Goal: Task Accomplishment & Management: Use online tool/utility

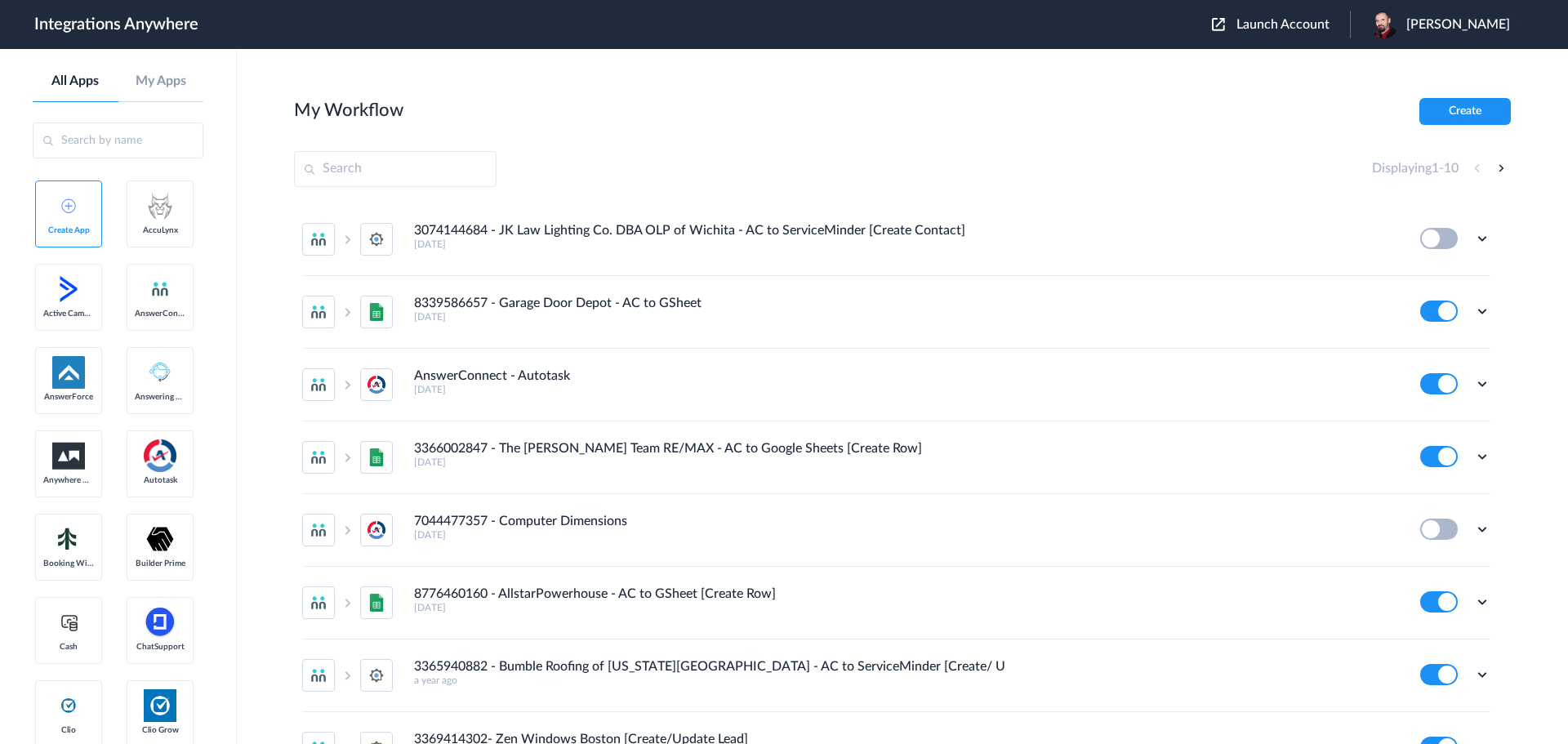
click at [1289, 22] on span "Launch Account" at bounding box center [1282, 24] width 93 height 14
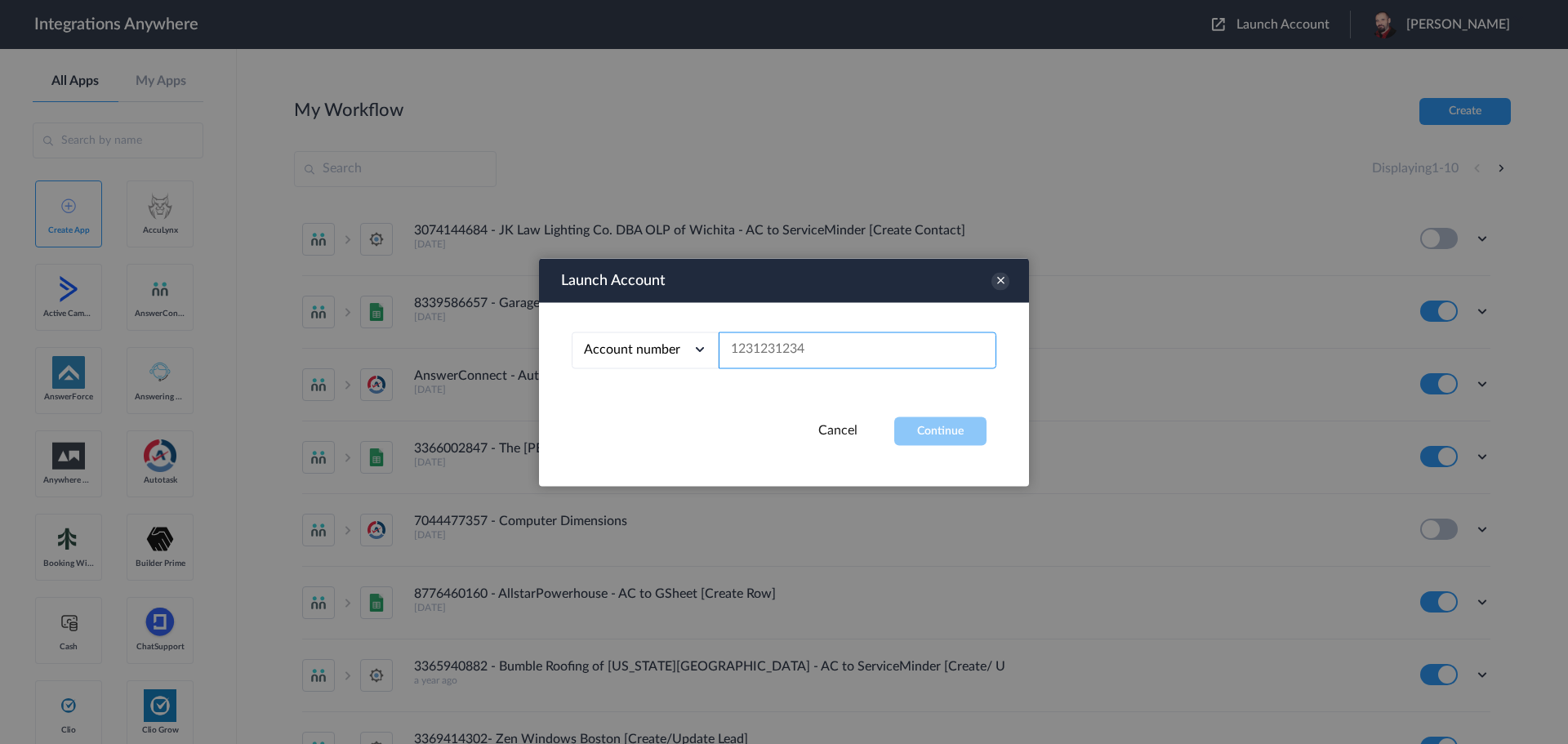
paste input "3364945594"
type input "3364945594"
click at [929, 440] on button "Continue" at bounding box center [940, 431] width 92 height 29
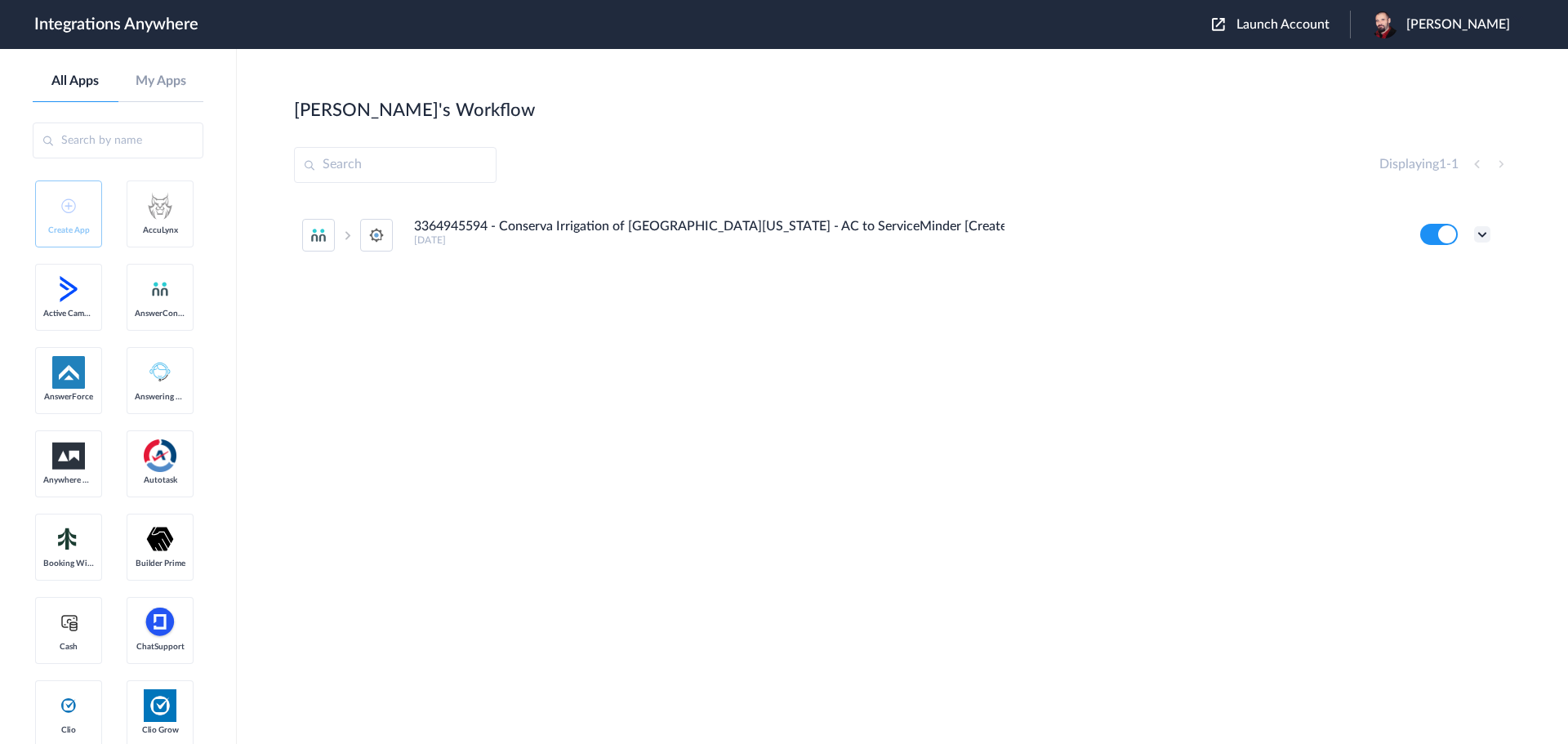
click at [1485, 237] on icon at bounding box center [1482, 234] width 16 height 16
click at [1446, 296] on link "Task history" at bounding box center [1436, 302] width 78 height 12
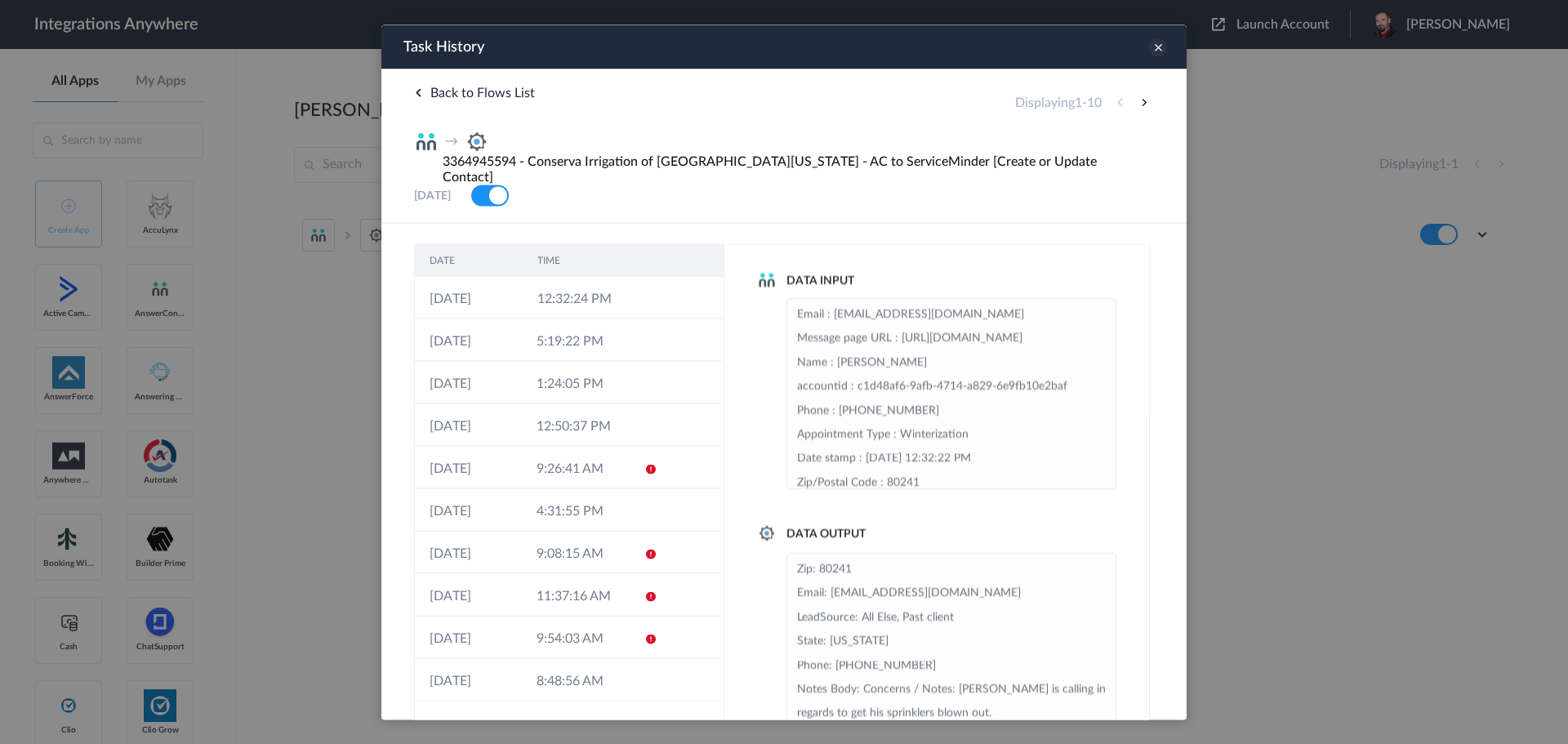
click at [1155, 49] on icon at bounding box center [1158, 48] width 18 height 18
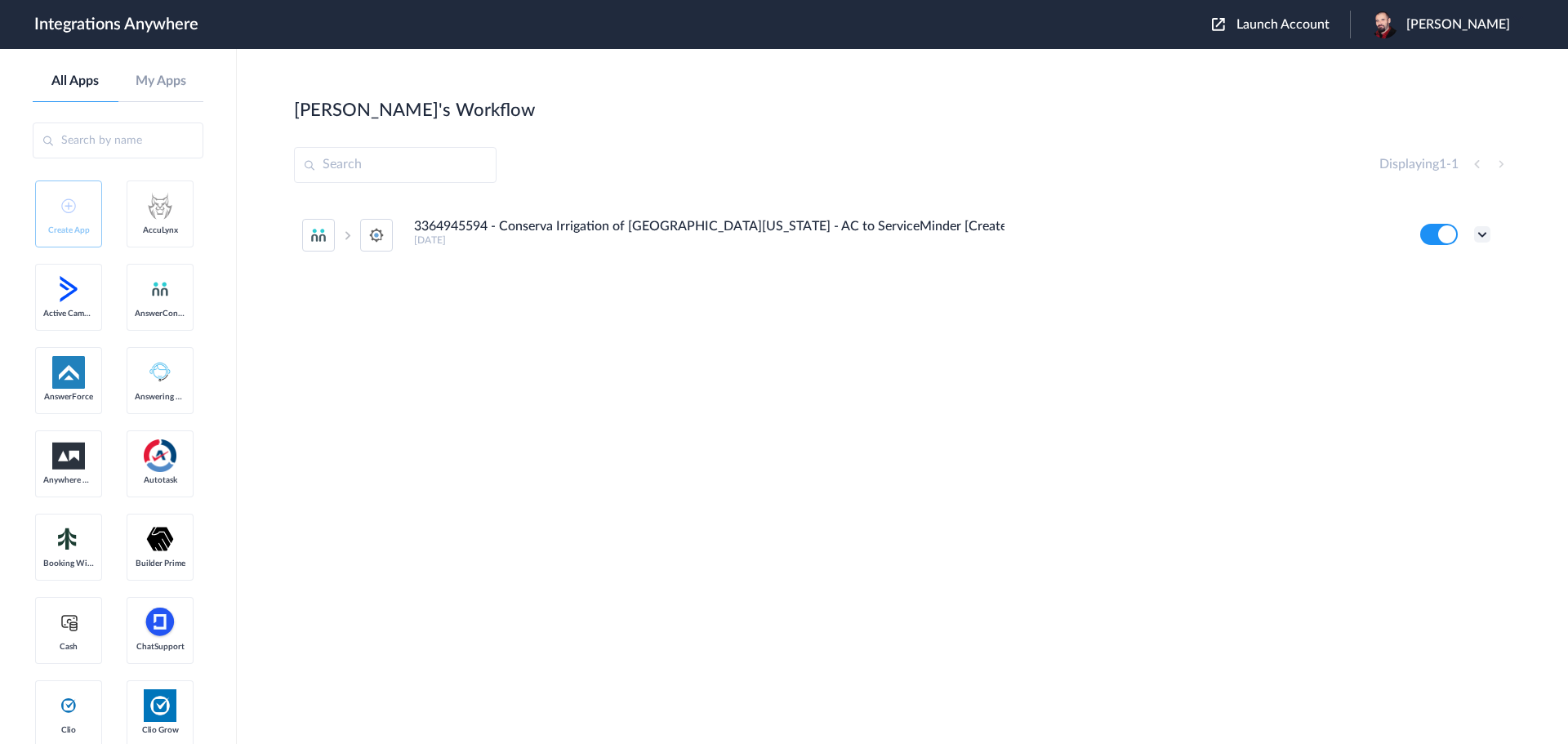
click at [1479, 231] on icon at bounding box center [1482, 234] width 16 height 16
click at [1433, 271] on link "Edit" at bounding box center [1417, 272] width 40 height 12
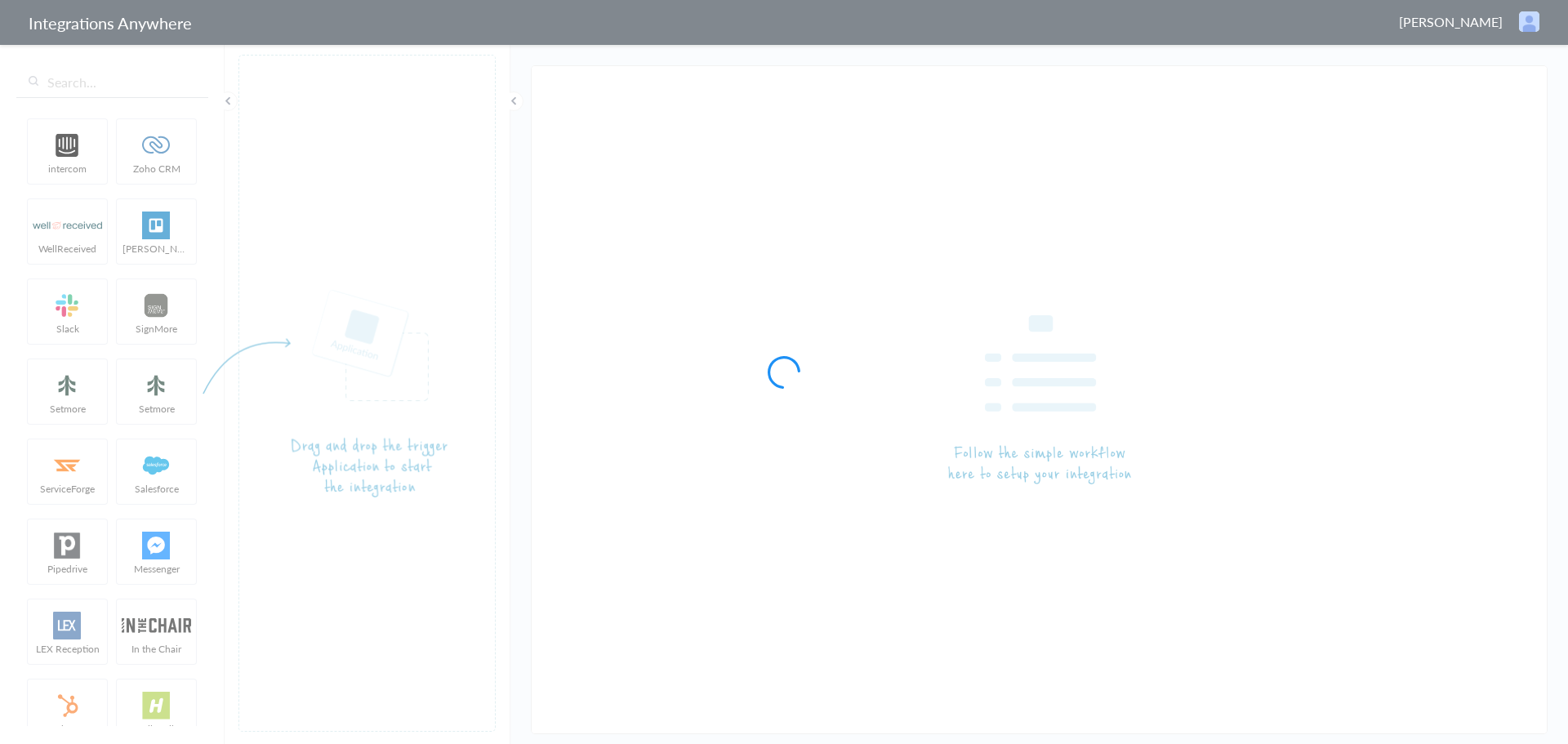
type input "3364945594 - Conserva Irrigation of [GEOGRAPHIC_DATA][US_STATE] - AC to Service…"
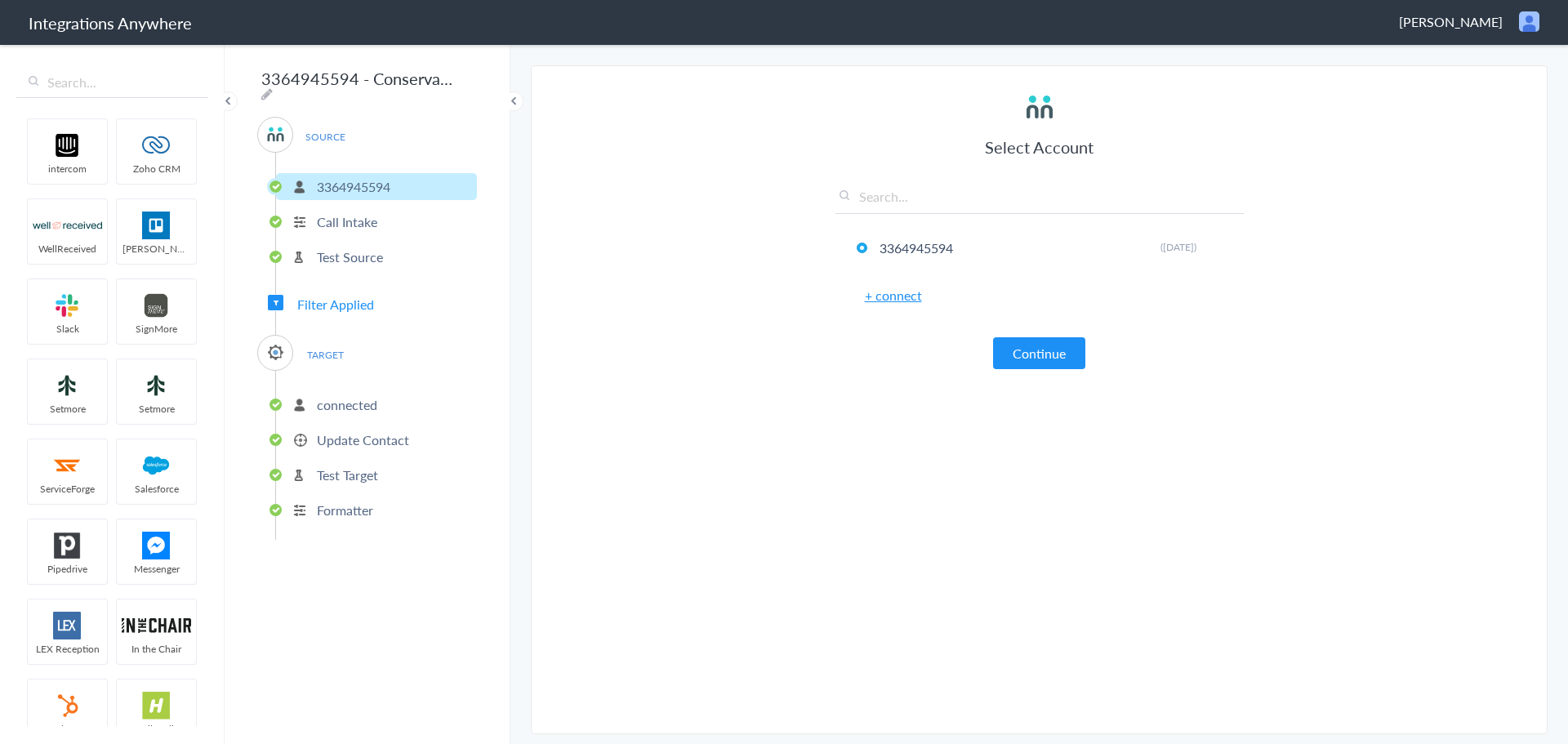
click at [338, 296] on span "Filter Applied" at bounding box center [335, 304] width 77 height 19
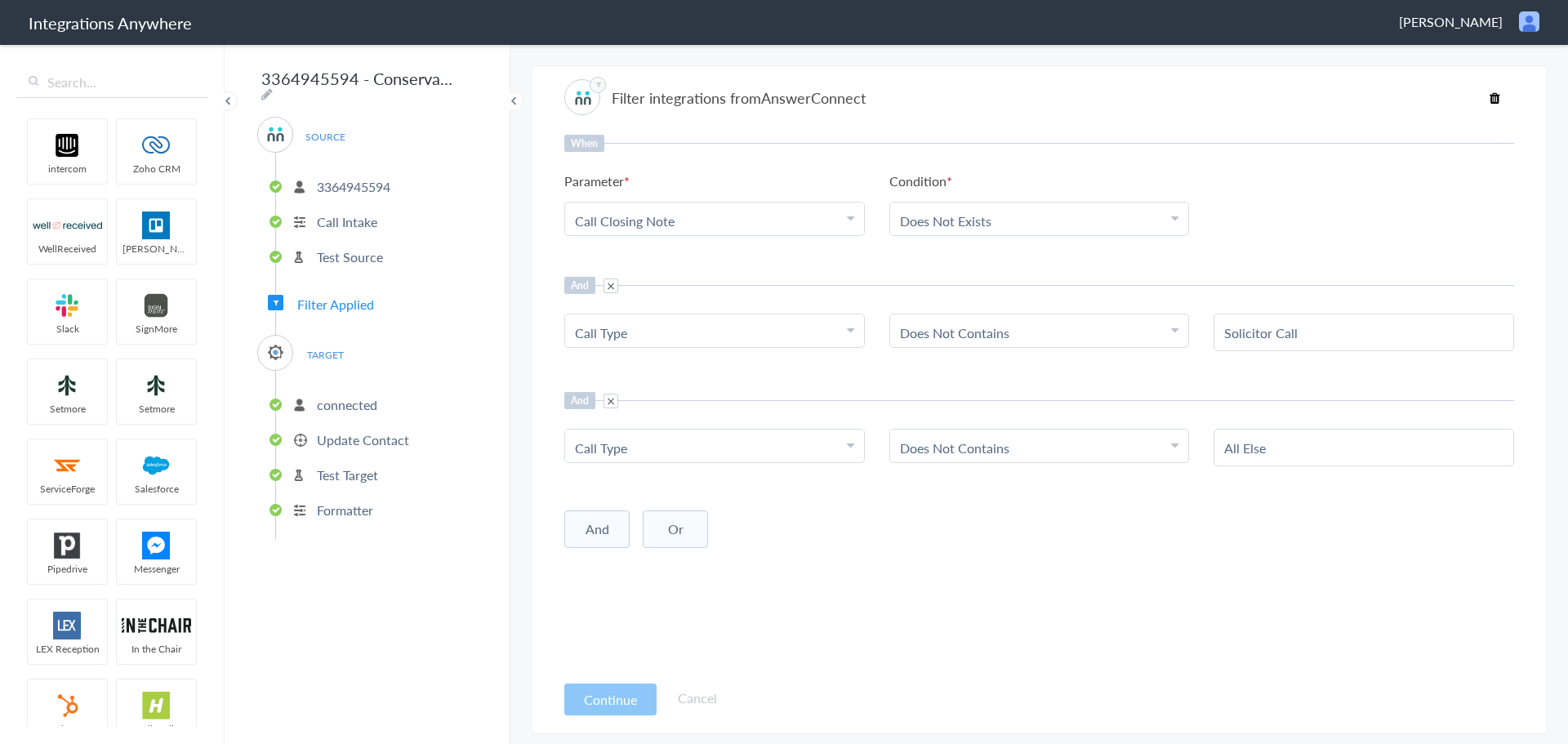
click at [356, 431] on p "Update Contact" at bounding box center [363, 440] width 92 height 19
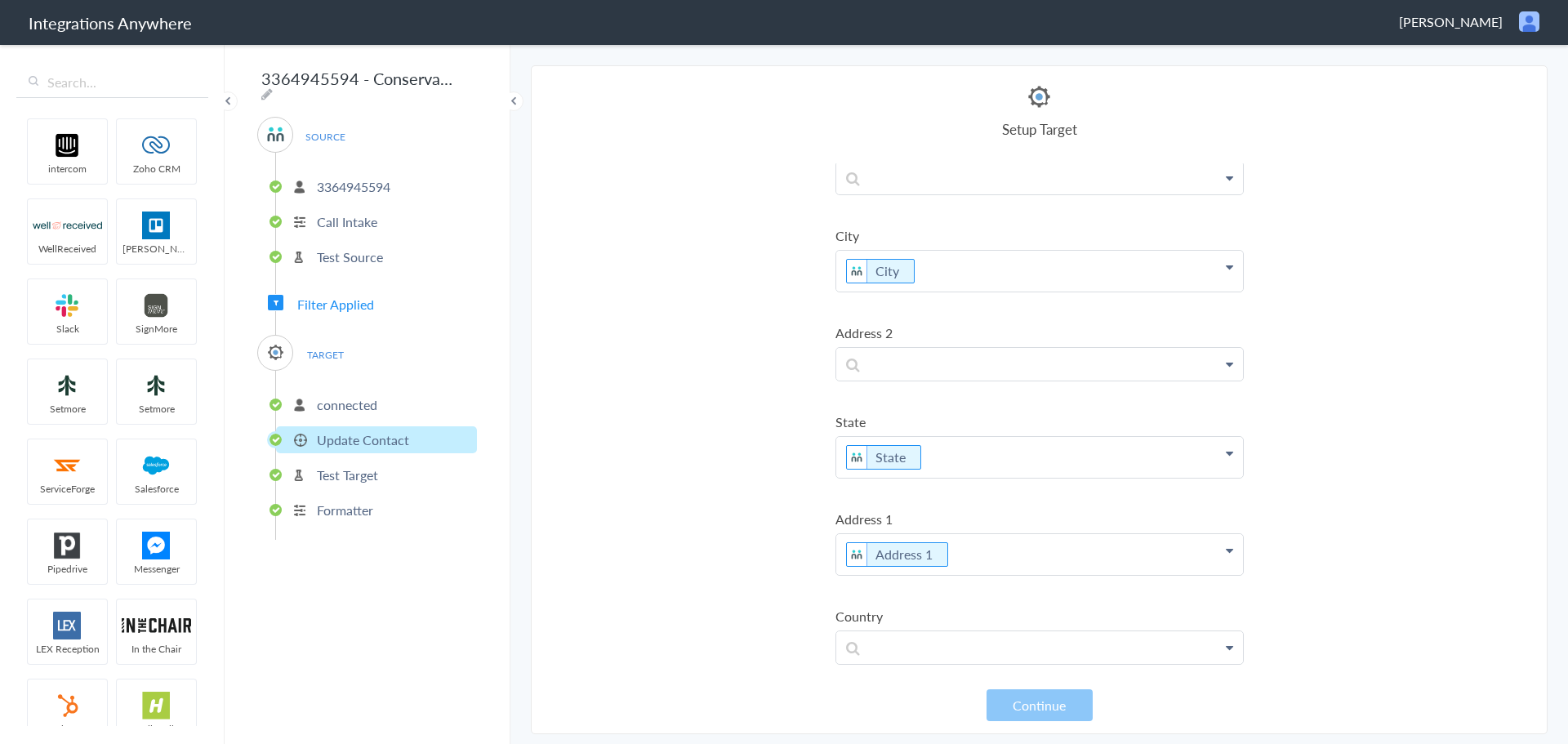
scroll to position [730, 0]
